Goal: Information Seeking & Learning: Learn about a topic

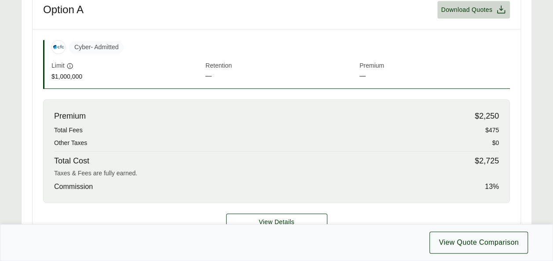
scroll to position [343, 0]
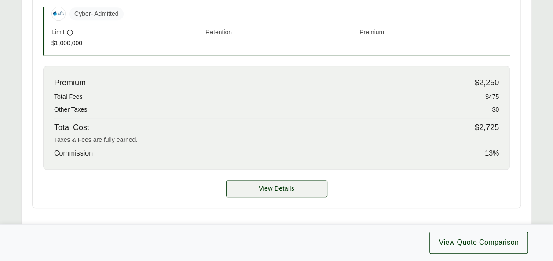
click at [272, 186] on span "View Details" at bounding box center [276, 188] width 36 height 9
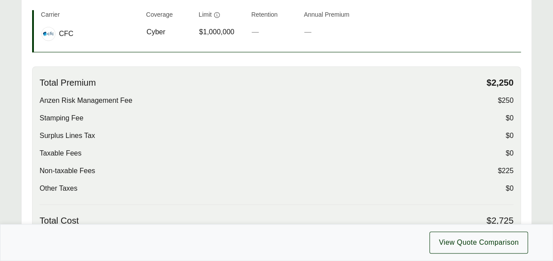
scroll to position [217, 0]
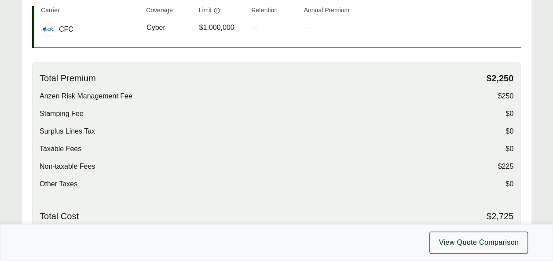
click at [81, 113] on span "Stamping Fee" at bounding box center [62, 114] width 44 height 11
click at [506, 109] on span "$0" at bounding box center [509, 114] width 8 height 11
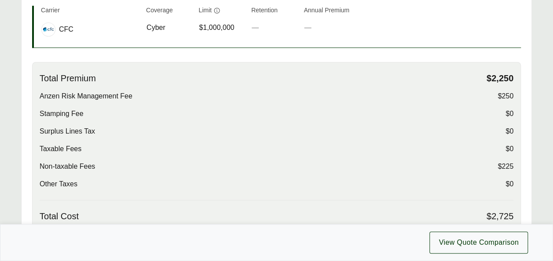
click at [71, 111] on span "Stamping Fee" at bounding box center [62, 114] width 44 height 11
click at [506, 110] on span "$0" at bounding box center [509, 114] width 8 height 11
drag, startPoint x: 89, startPoint y: 131, endPoint x: 166, endPoint y: 122, distance: 77.9
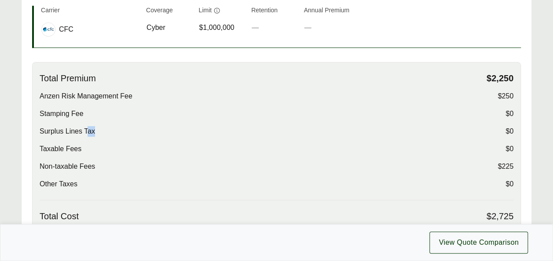
click at [166, 122] on div "Total Premium $2,250 Anzen Risk Management Fee $250 Stamping Fee $0 Surplus Lin…" at bounding box center [276, 136] width 473 height 127
click at [512, 129] on span "$0" at bounding box center [509, 131] width 8 height 11
drag, startPoint x: 512, startPoint y: 129, endPoint x: 504, endPoint y: 129, distance: 7.9
click at [504, 129] on div "Surplus Lines Tax $0" at bounding box center [276, 131] width 473 height 11
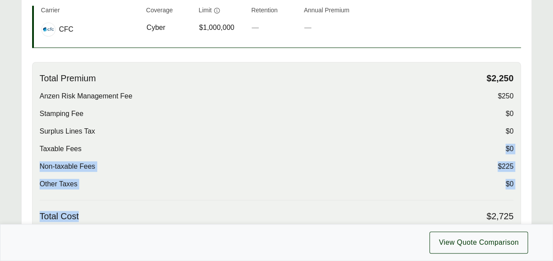
drag, startPoint x: 504, startPoint y: 129, endPoint x: 143, endPoint y: 210, distance: 369.4
click at [143, 210] on div "Total Premium $2,250 Anzen Risk Management Fee $250 Stamping Fee $0 Surplus Lin…" at bounding box center [276, 162] width 488 height 200
drag, startPoint x: 143, startPoint y: 210, endPoint x: 122, endPoint y: 184, distance: 33.4
click at [122, 184] on div "Other Taxes $0" at bounding box center [276, 184] width 473 height 11
click at [428, 162] on div "Non-taxable Fees $225" at bounding box center [276, 166] width 473 height 11
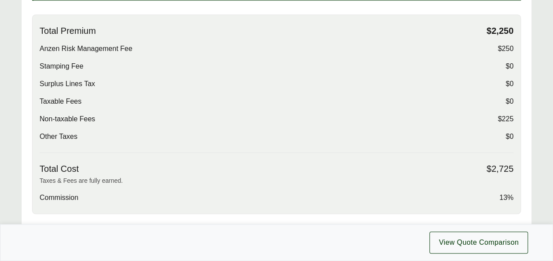
scroll to position [266, 0]
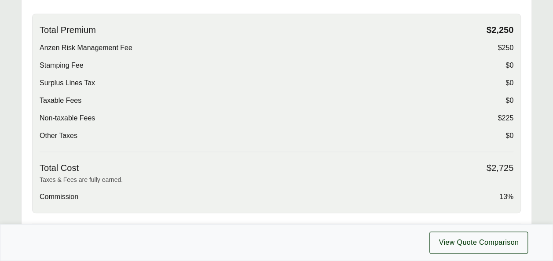
click at [504, 46] on span "$250" at bounding box center [505, 48] width 16 height 11
click at [449, 90] on div "Total Premium $2,250 Anzen Risk Management Fee $250 Stamping Fee $0 Surplus Lin…" at bounding box center [276, 88] width 473 height 127
click at [503, 134] on div "Other Taxes $0" at bounding box center [276, 136] width 473 height 11
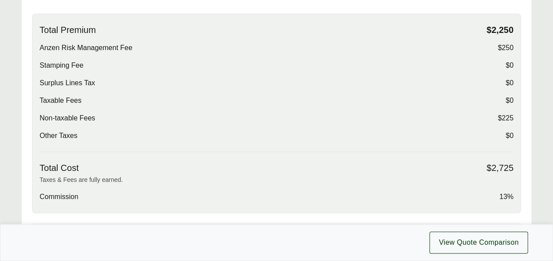
click at [505, 124] on div "Total Premium $2,250 Anzen Risk Management Fee $250 Stamping Fee $0 Surplus Lin…" at bounding box center [276, 88] width 473 height 127
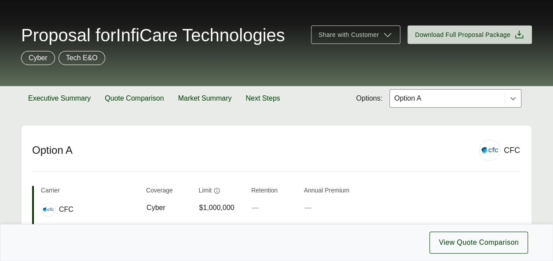
click at [263, 42] on span "Proposal for InfiCare Technologies" at bounding box center [153, 35] width 264 height 18
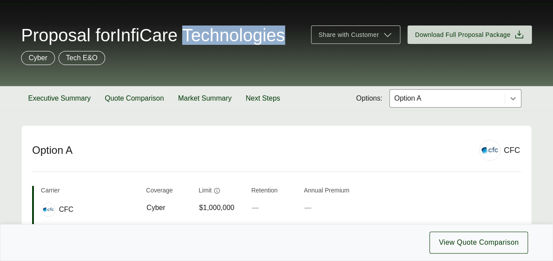
click at [263, 42] on span "Proposal for InfiCare Technologies" at bounding box center [153, 35] width 264 height 18
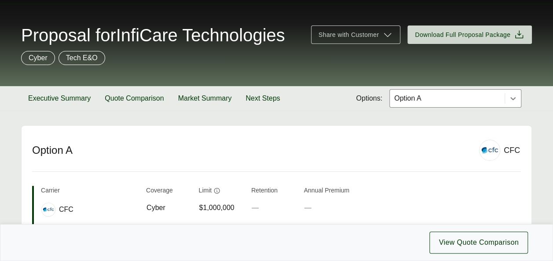
click at [159, 54] on div "Cyber Tech E&O" at bounding box center [276, 58] width 510 height 14
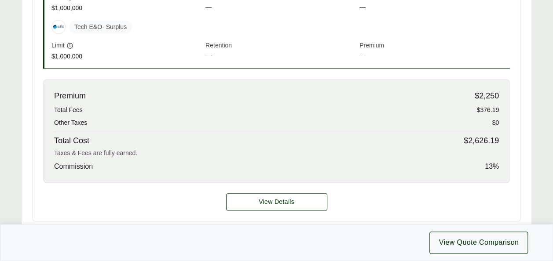
scroll to position [379, 0]
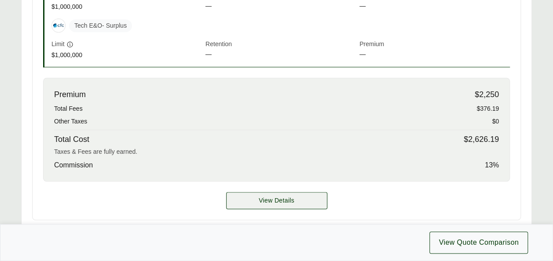
click at [273, 200] on span "View Details" at bounding box center [276, 200] width 36 height 9
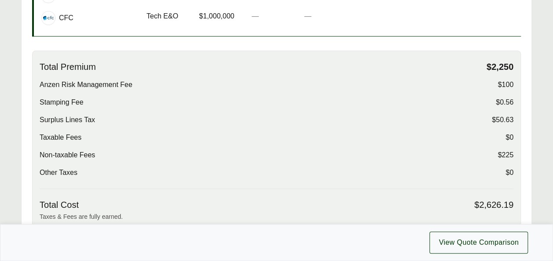
scroll to position [260, 0]
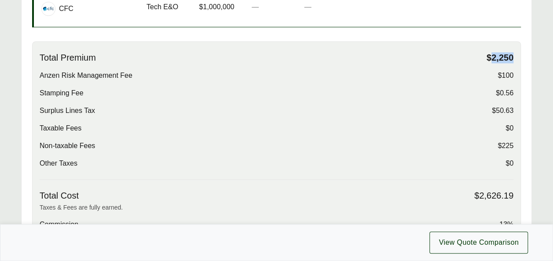
drag, startPoint x: 490, startPoint y: 56, endPoint x: 514, endPoint y: 60, distance: 24.5
click at [514, 60] on div "Total Premium $2,250 Anzen Risk Management Fee $100 Stamping Fee $0.56 Surplus …" at bounding box center [276, 141] width 488 height 200
drag, startPoint x: 514, startPoint y: 60, endPoint x: 437, endPoint y: 68, distance: 77.3
click at [437, 68] on div "Total Premium $2,250 Anzen Risk Management Fee $100 Stamping Fee $0.56 Surplus …" at bounding box center [276, 115] width 473 height 127
click at [508, 73] on span "$100" at bounding box center [505, 75] width 16 height 11
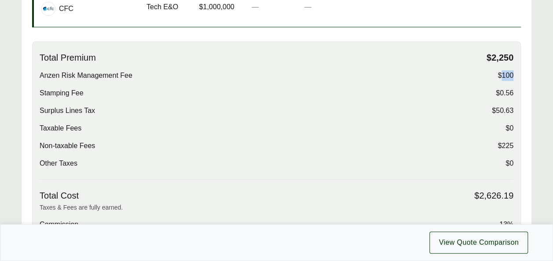
click at [508, 73] on span "$100" at bounding box center [505, 75] width 16 height 11
click at [501, 54] on span "$2,250" at bounding box center [499, 57] width 27 height 11
click at [506, 89] on span "$0.56" at bounding box center [504, 93] width 18 height 11
drag, startPoint x: 83, startPoint y: 108, endPoint x: 138, endPoint y: 106, distance: 55.9
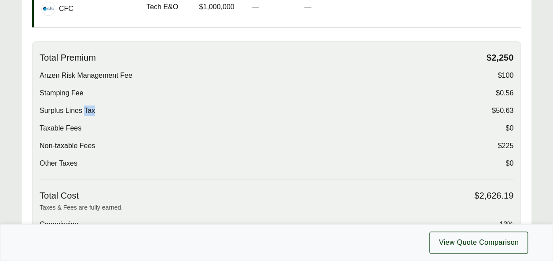
click at [138, 106] on div "Surplus Lines Tax $50.63" at bounding box center [276, 111] width 473 height 11
click at [505, 110] on span "$50.63" at bounding box center [502, 111] width 22 height 11
click at [509, 149] on span "$225" at bounding box center [505, 146] width 16 height 11
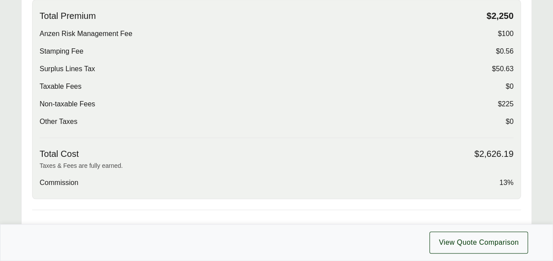
scroll to position [320, 0]
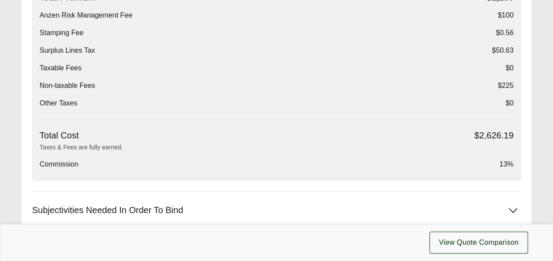
click at [502, 52] on span "$50.63" at bounding box center [502, 50] width 22 height 11
drag, startPoint x: 502, startPoint y: 52, endPoint x: 419, endPoint y: 45, distance: 83.4
click at [419, 45] on div "Surplus Lines Tax $50.63" at bounding box center [276, 50] width 473 height 11
click at [507, 87] on span "$225" at bounding box center [505, 85] width 16 height 11
